Goal: Task Accomplishment & Management: Use online tool/utility

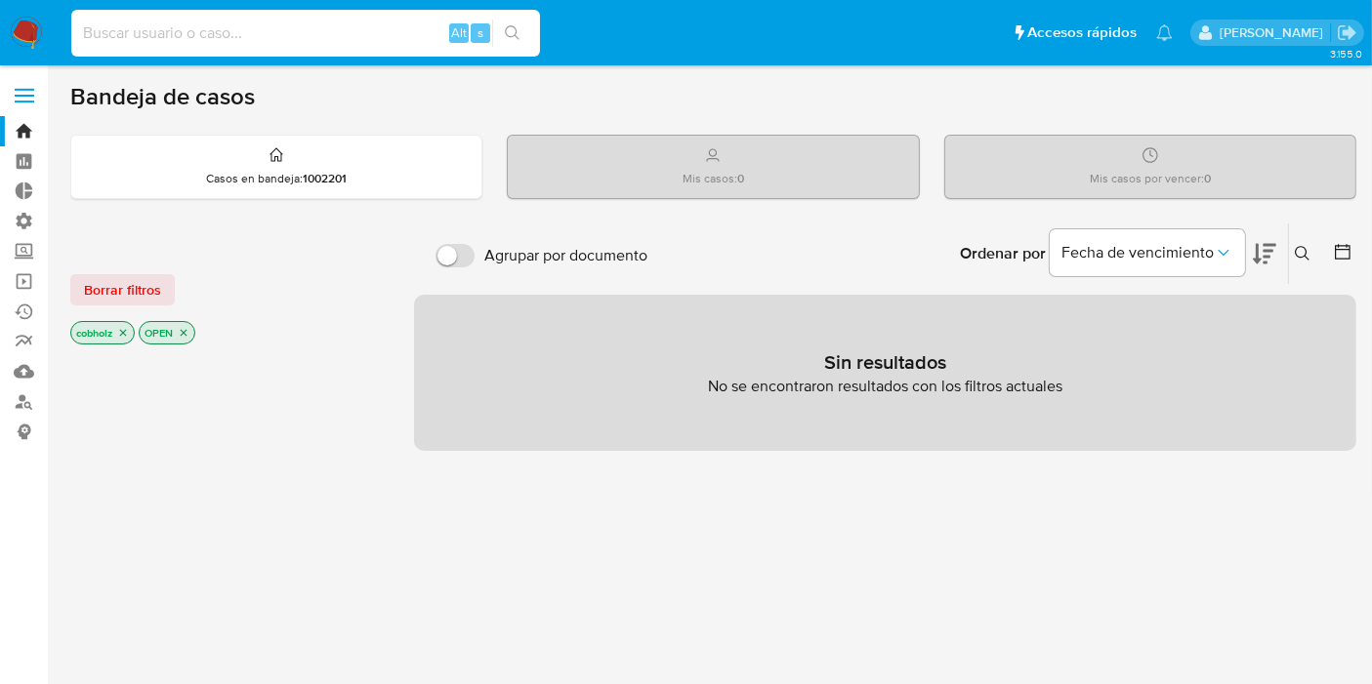
click at [153, 20] on input at bounding box center [305, 32] width 469 height 25
paste input "9meIYdgLlgPxwOCgkJ56fPbP"
type input "9meIYdgLlgPxwOCgkJ56fPbP"
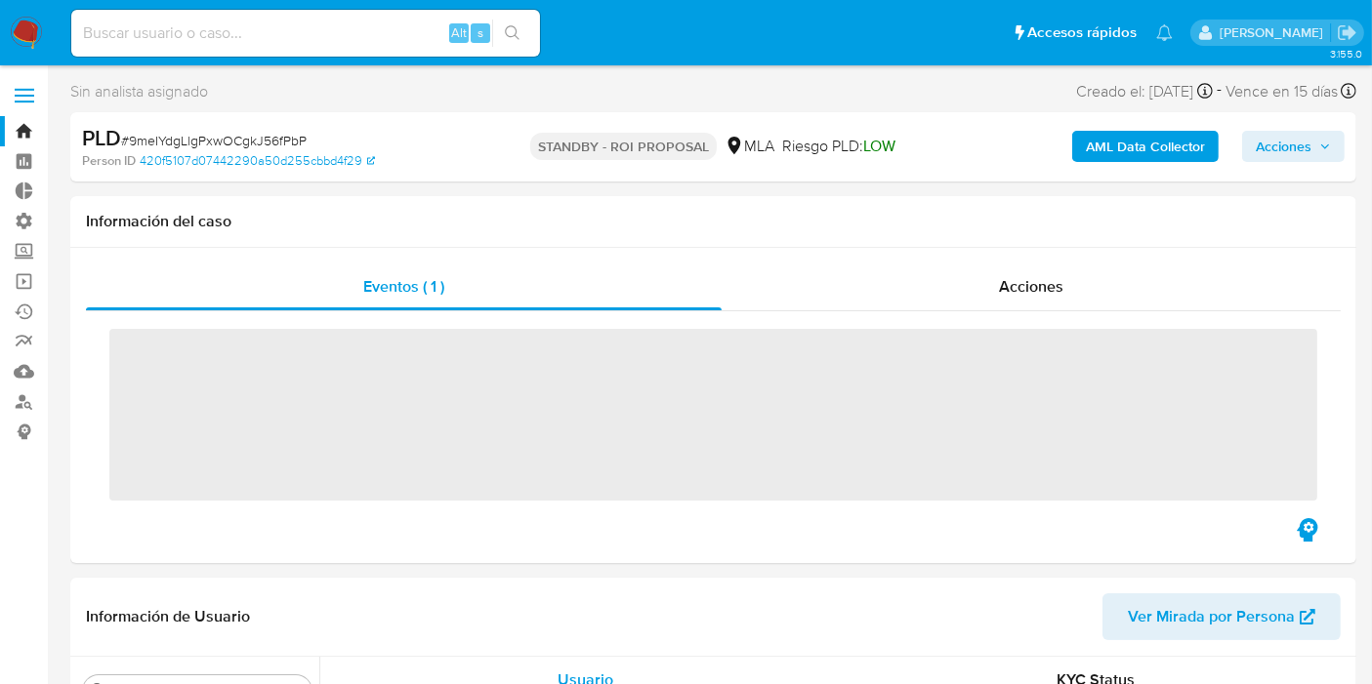
scroll to position [918, 0]
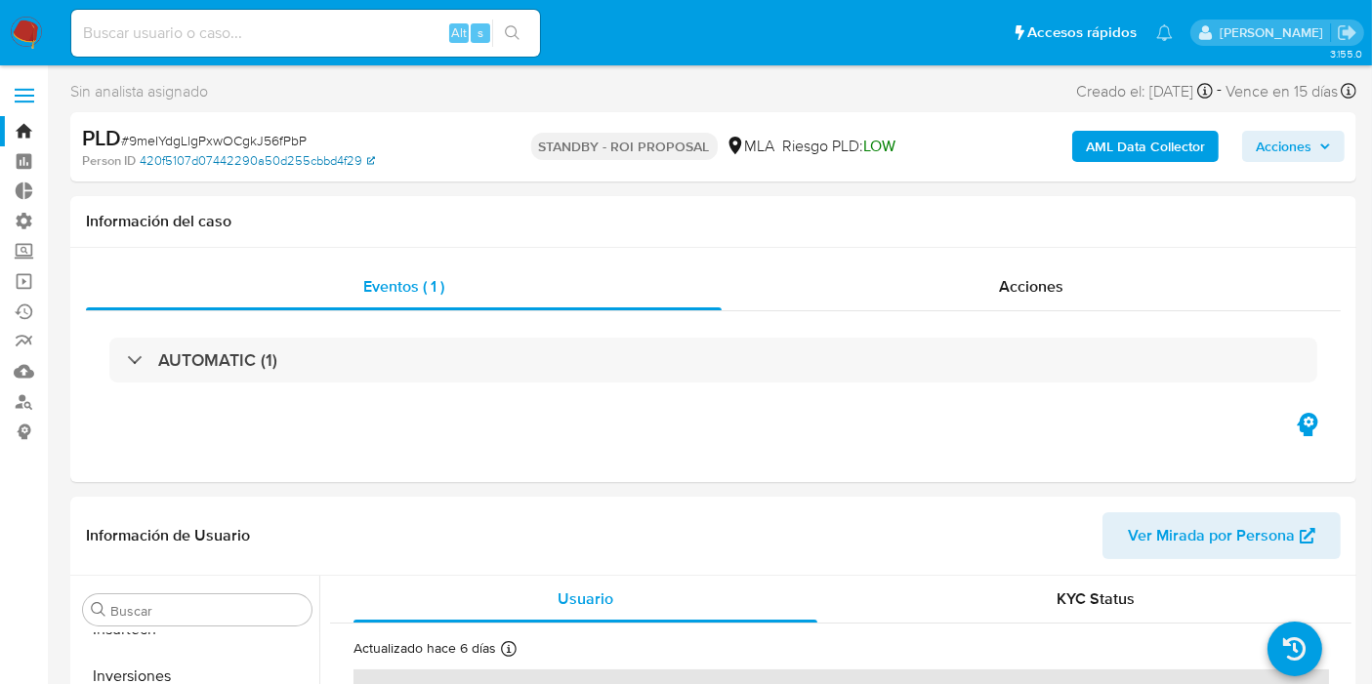
select select "10"
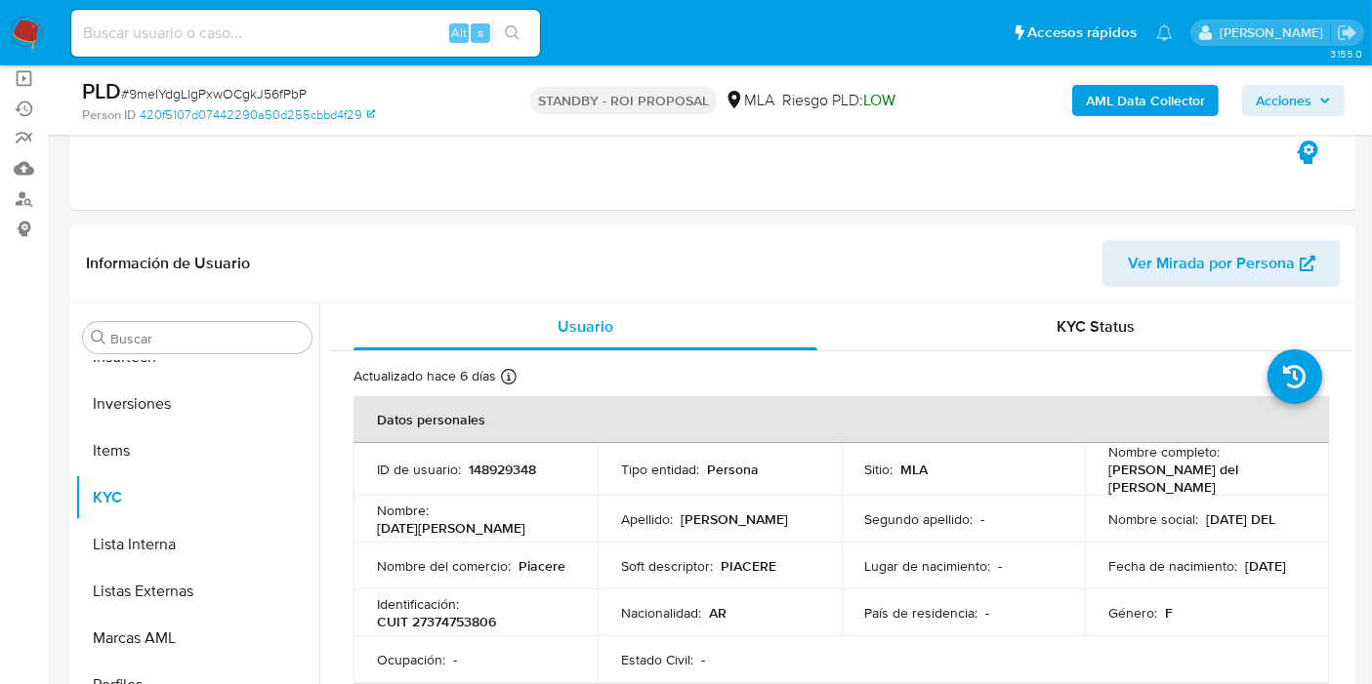
scroll to position [217, 0]
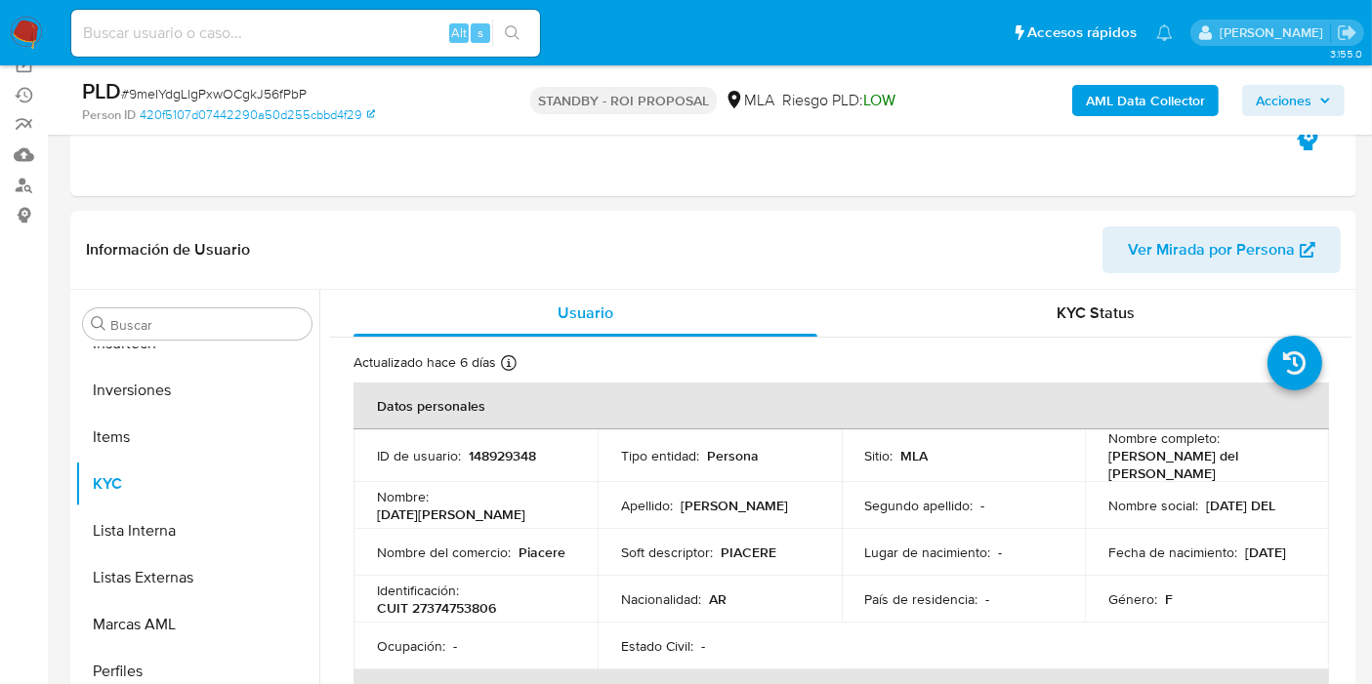
click at [250, 43] on input at bounding box center [305, 32] width 469 height 25
paste input "X3AUxyvkgBjUDaO6kAQyi6k4"
type input "X3AUxyvkgBjUDaO6kAQyi6k4"
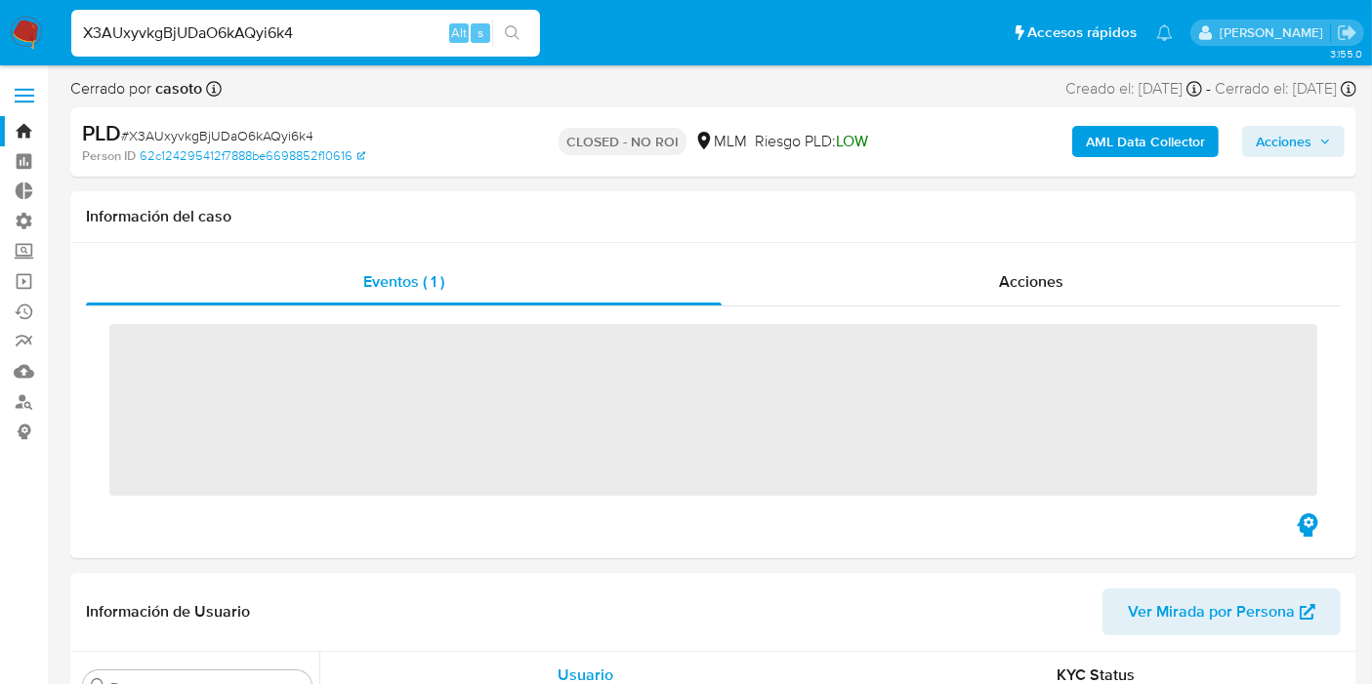
scroll to position [824, 0]
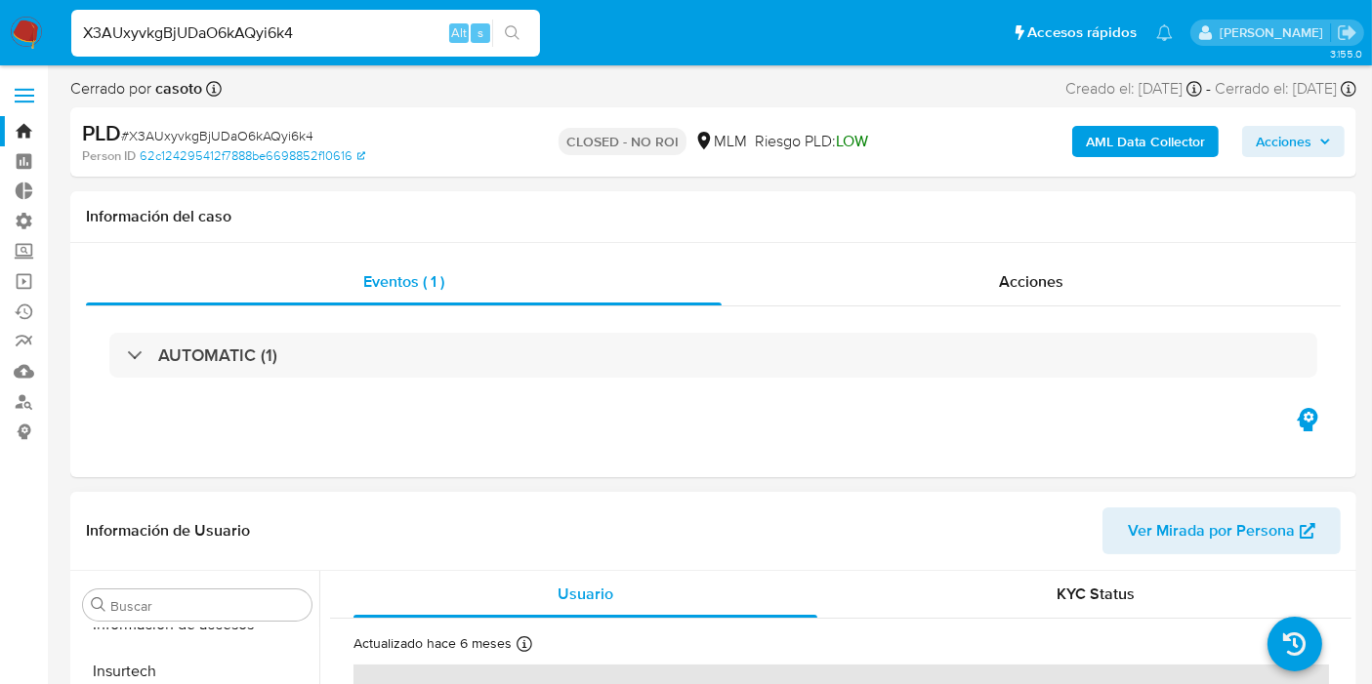
select select "10"
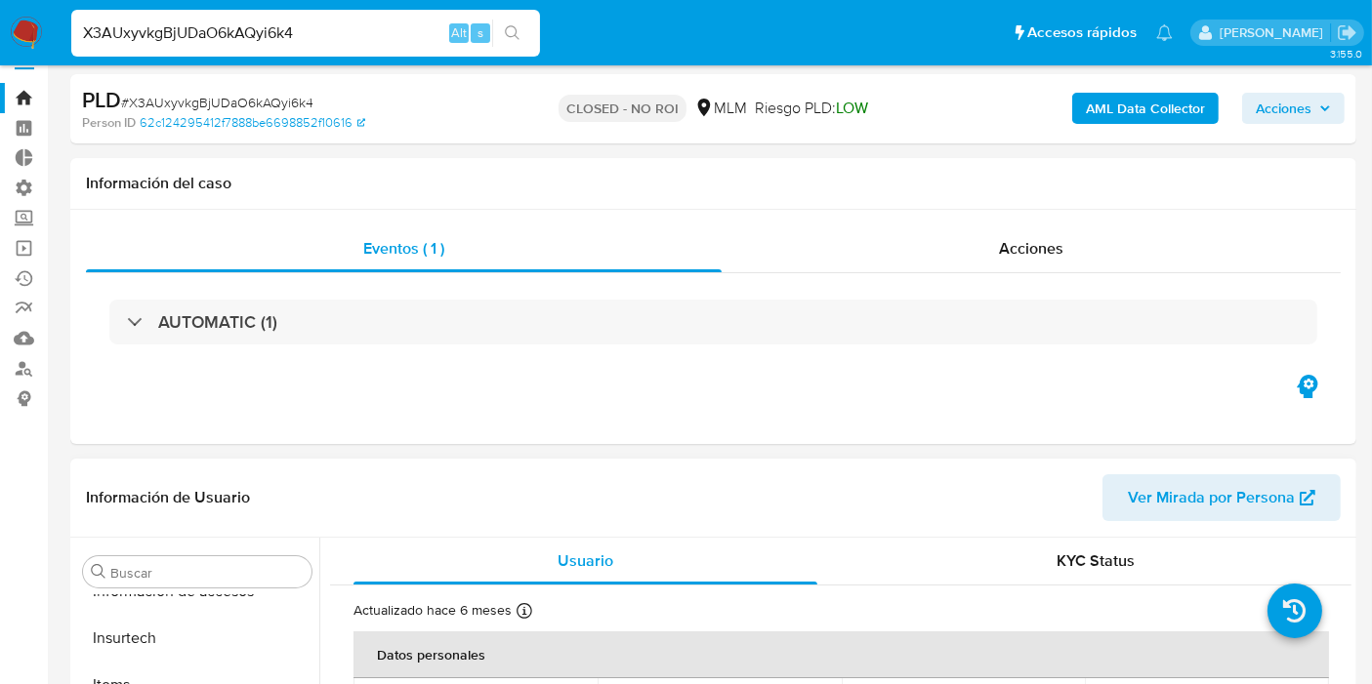
scroll to position [0, 0]
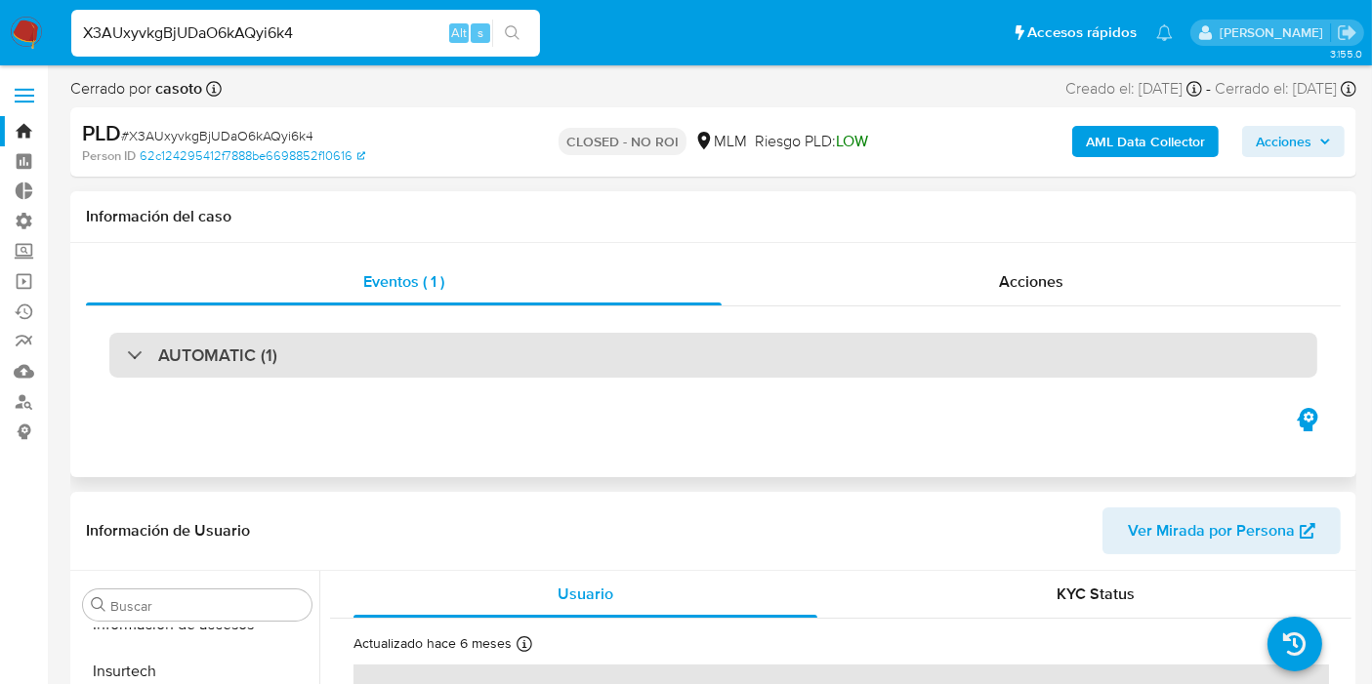
click at [314, 344] on div "AUTOMATIC (1)" at bounding box center [713, 355] width 1208 height 45
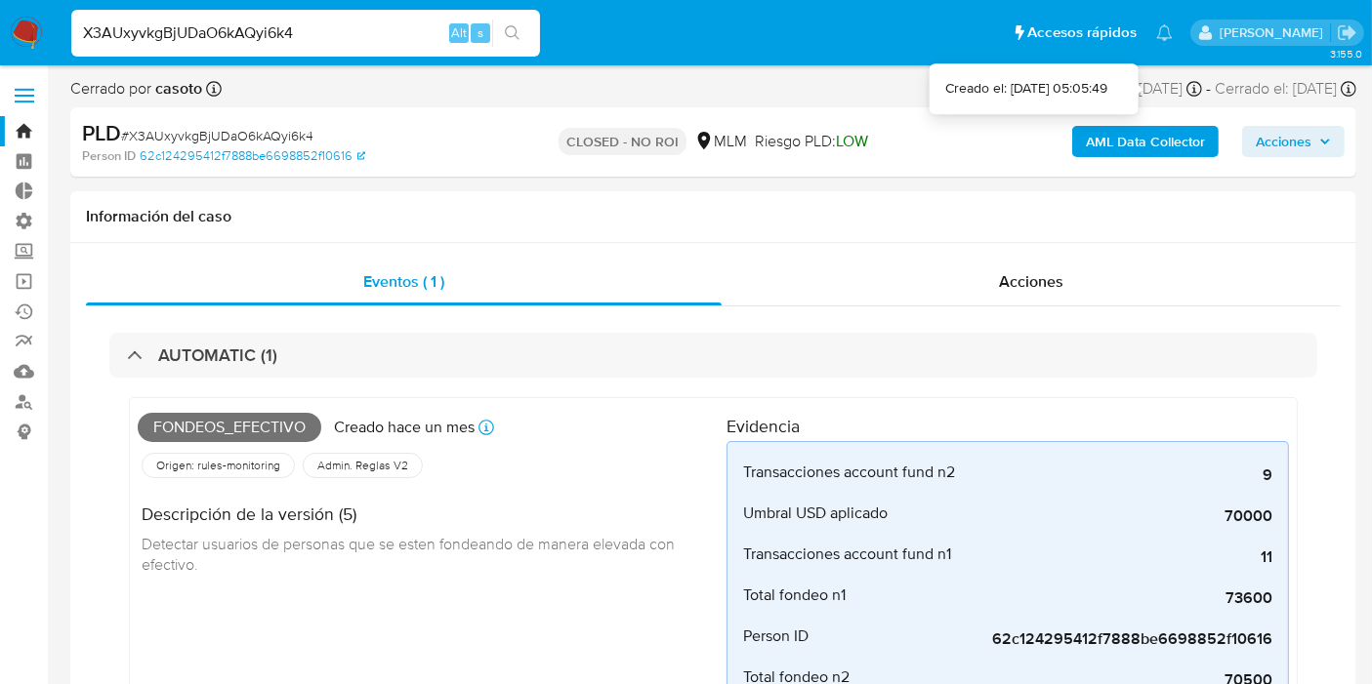
click at [1186, 90] on icon at bounding box center [1194, 89] width 16 height 16
click at [1296, 135] on span "Acciones" at bounding box center [1283, 141] width 56 height 31
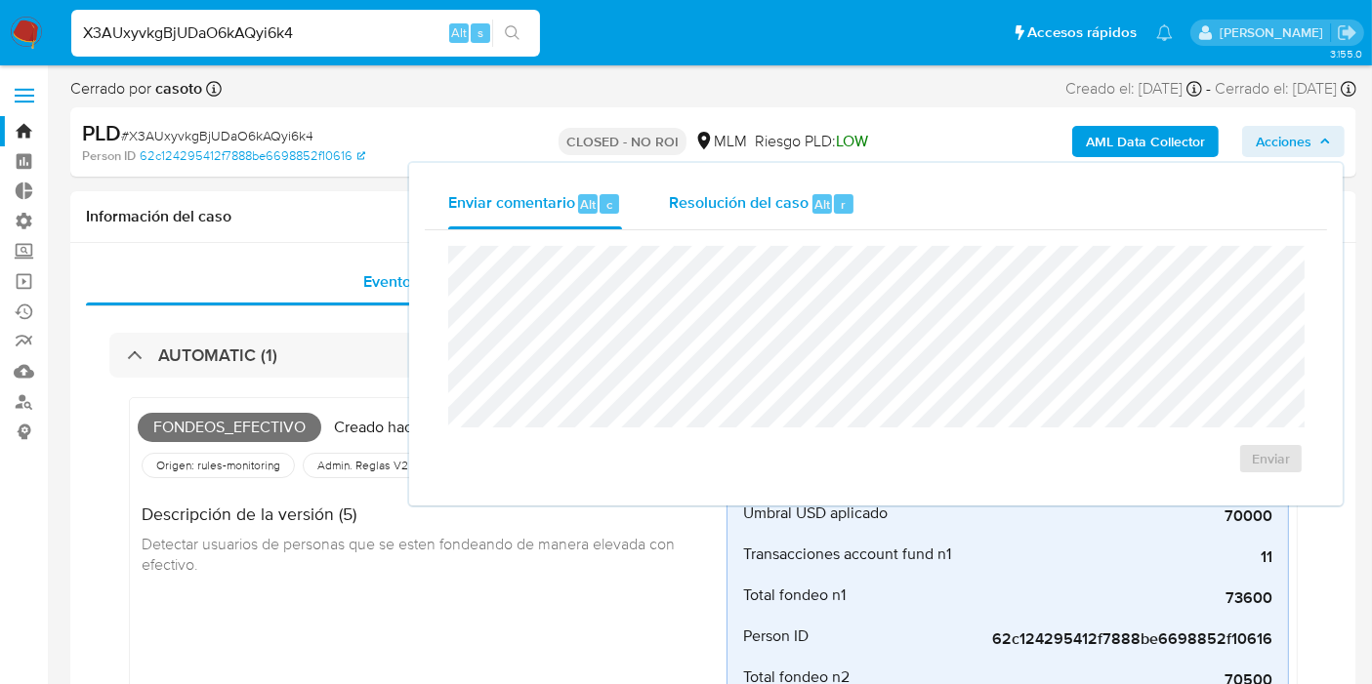
click at [744, 214] on div "Resolución del caso Alt r" at bounding box center [762, 204] width 186 height 51
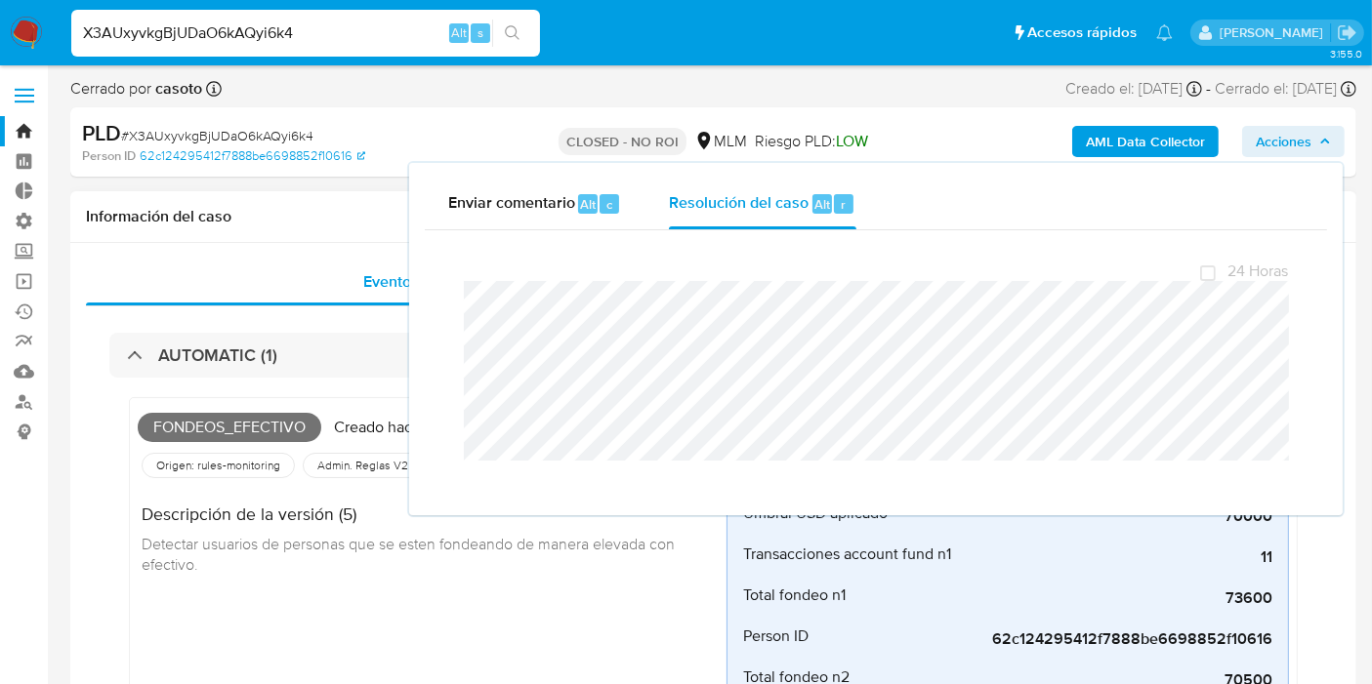
click at [406, 202] on div "Información del caso" at bounding box center [713, 217] width 1286 height 52
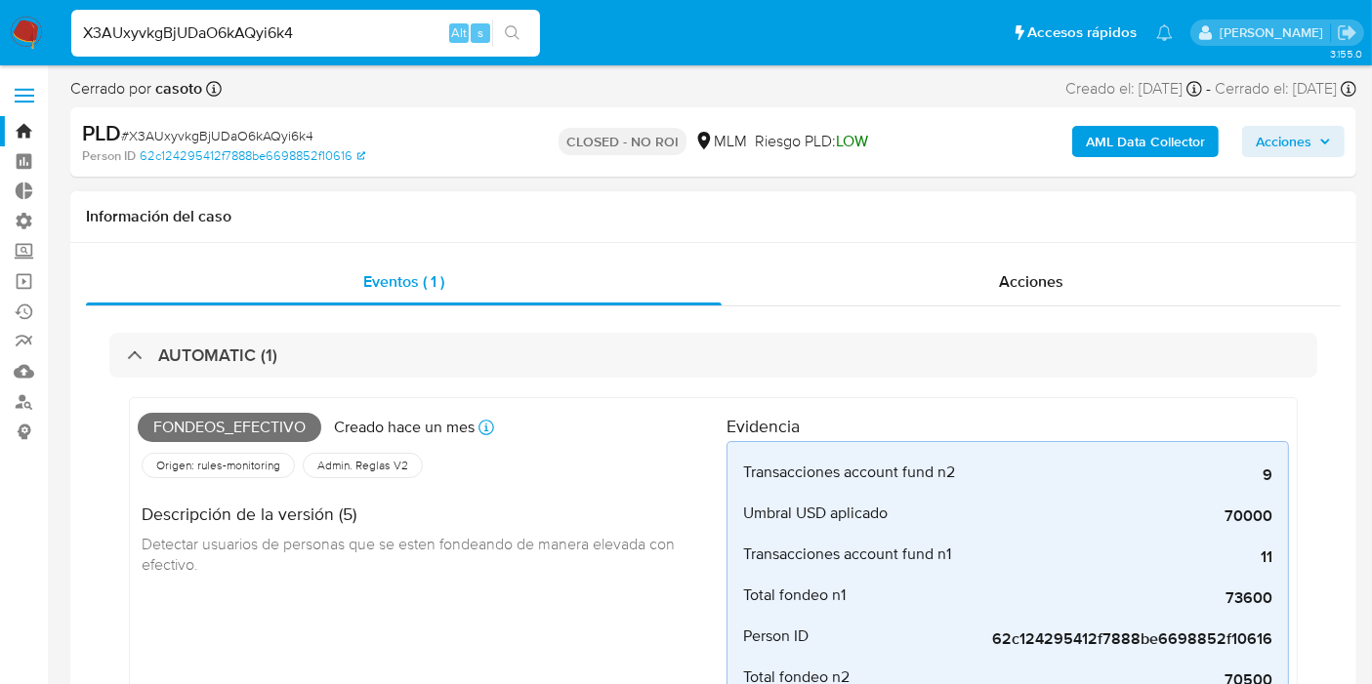
click at [398, 433] on p "Creado hace un mes" at bounding box center [404, 427] width 141 height 21
click at [479, 429] on icon at bounding box center [486, 428] width 16 height 16
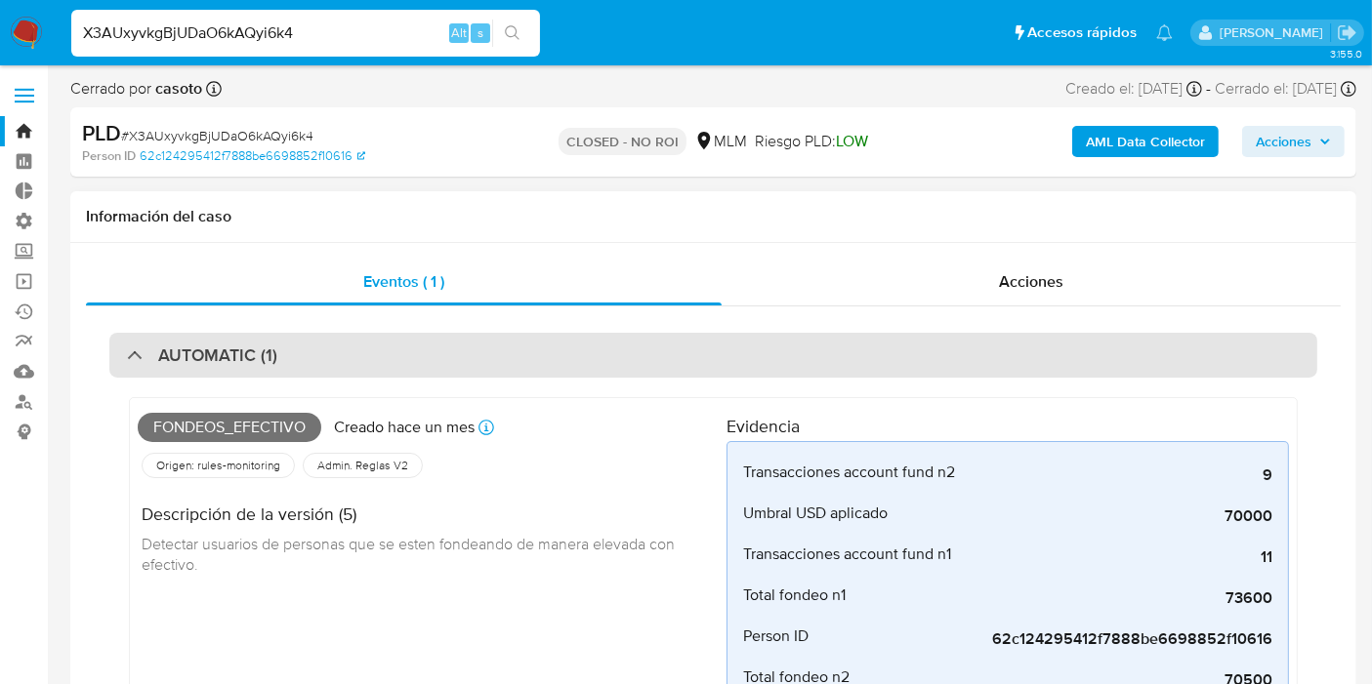
click at [431, 366] on div "AUTOMATIC (1)" at bounding box center [713, 355] width 1208 height 45
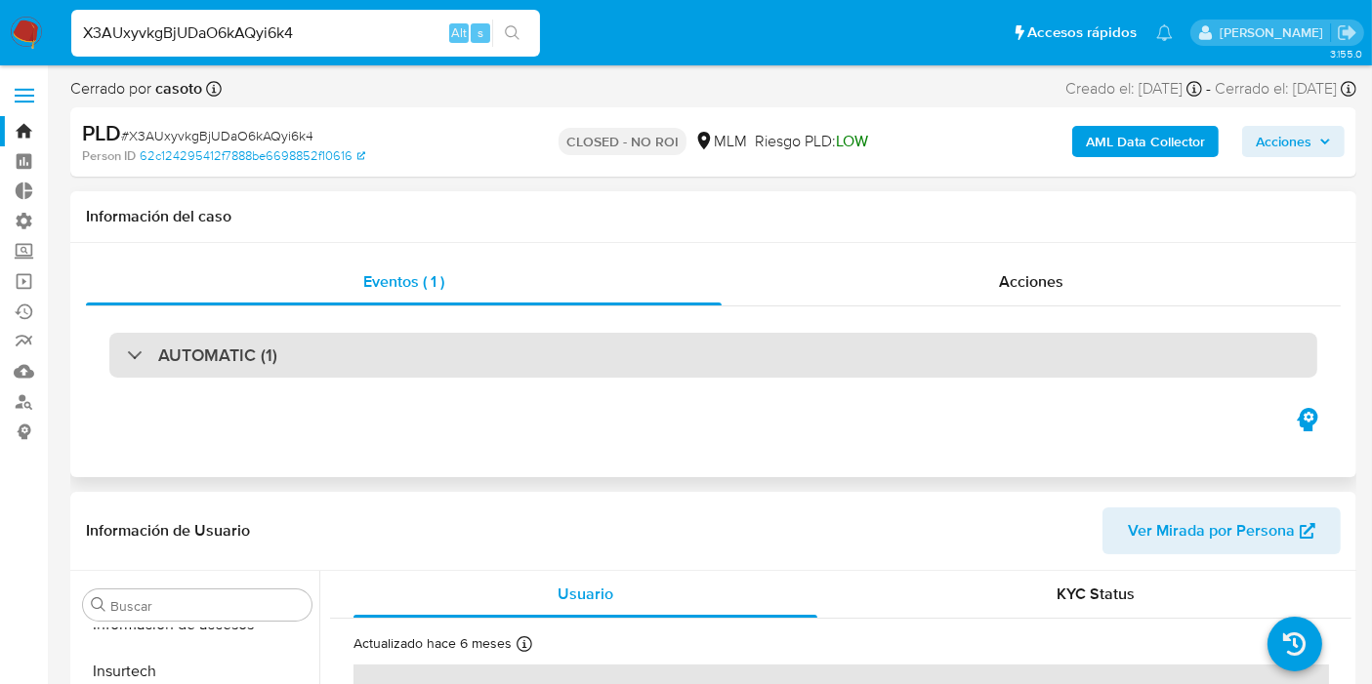
click at [431, 366] on div "AUTOMATIC (1)" at bounding box center [713, 355] width 1208 height 45
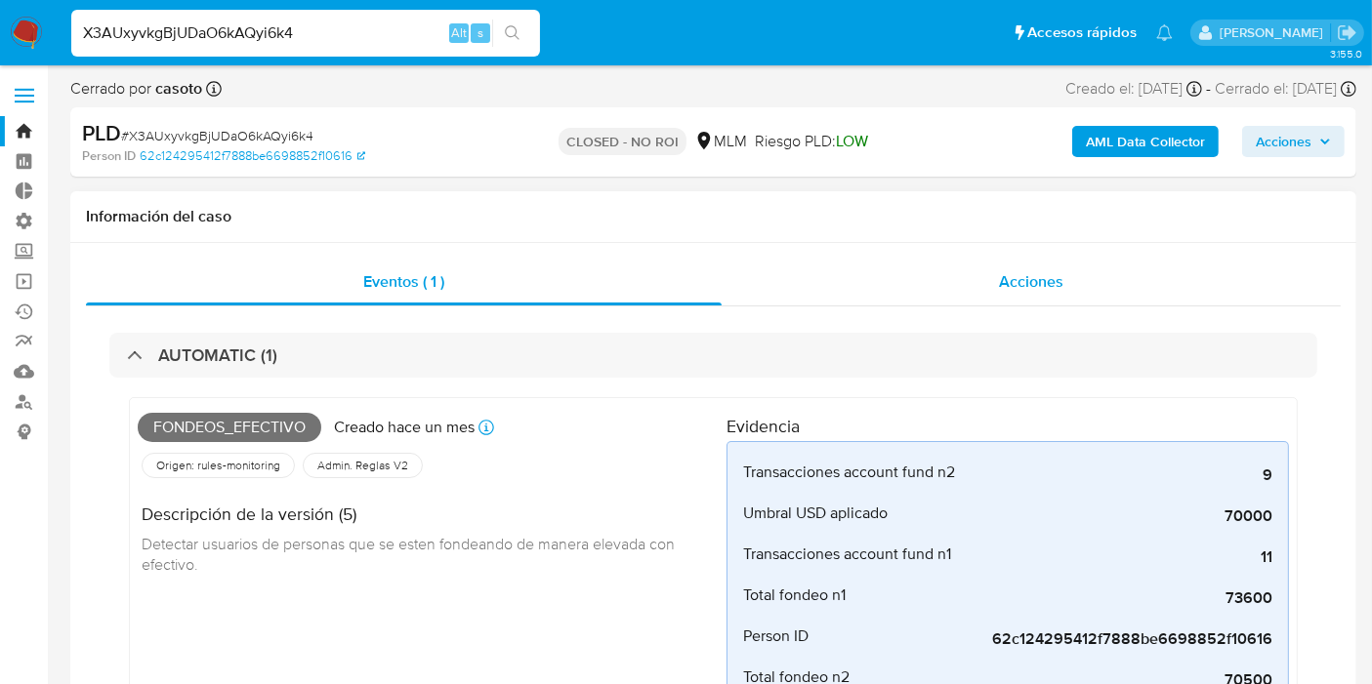
click at [1076, 294] on div "Acciones" at bounding box center [1030, 282] width 619 height 47
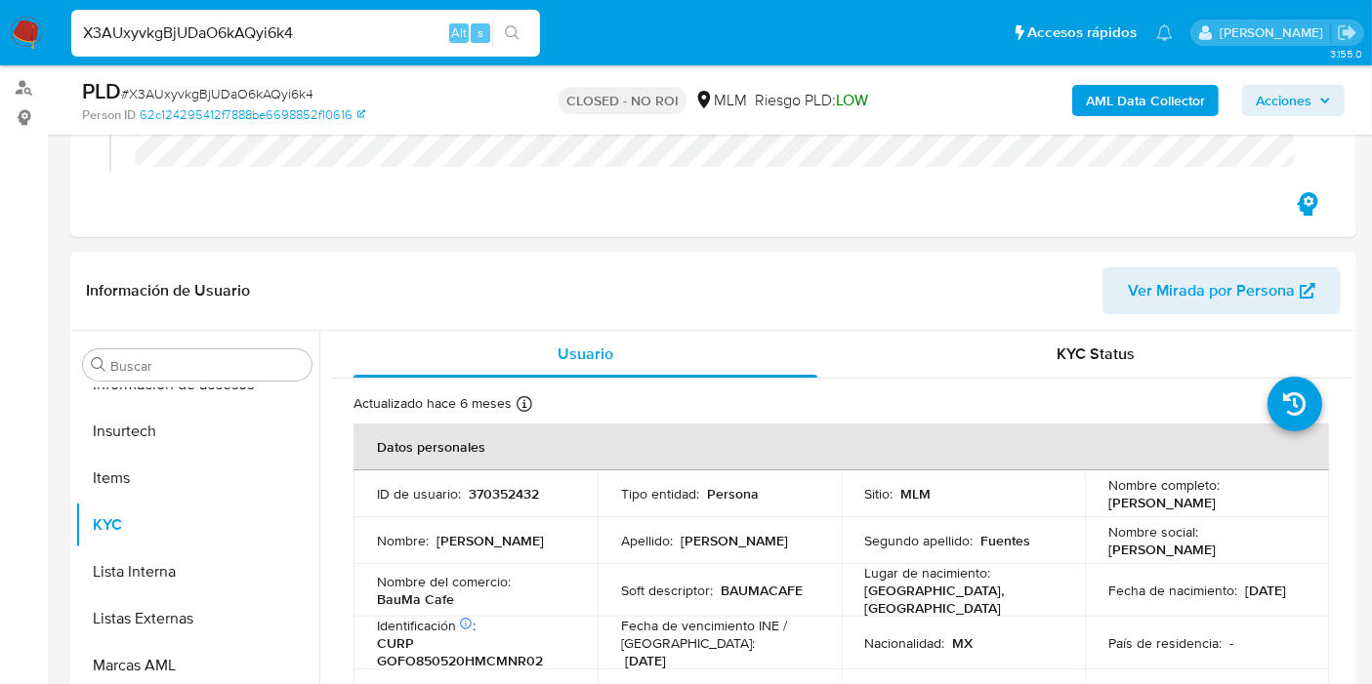
scroll to position [325, 0]
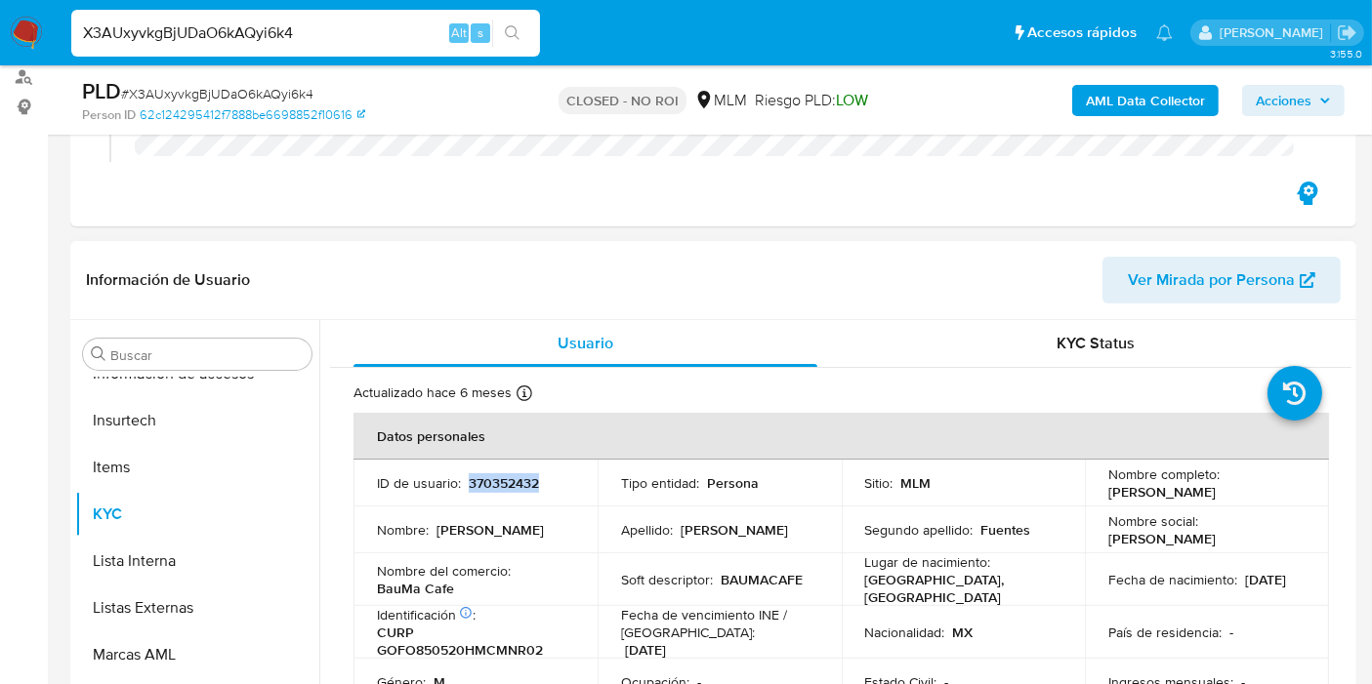
drag, startPoint x: 553, startPoint y: 483, endPoint x: 481, endPoint y: 490, distance: 72.6
click at [467, 483] on div "ID de usuario : 370352432" at bounding box center [475, 483] width 197 height 18
copy p "370352432"
drag, startPoint x: 280, startPoint y: 177, endPoint x: 234, endPoint y: 128, distance: 67.0
click at [280, 177] on div "Eventos ( 1 ) Acciones [DATE] 21:58:35 ([DATE]) El caso pasó a estado CLOSED_NO…" at bounding box center [713, 38] width 1286 height 378
